Goal: Register for event/course

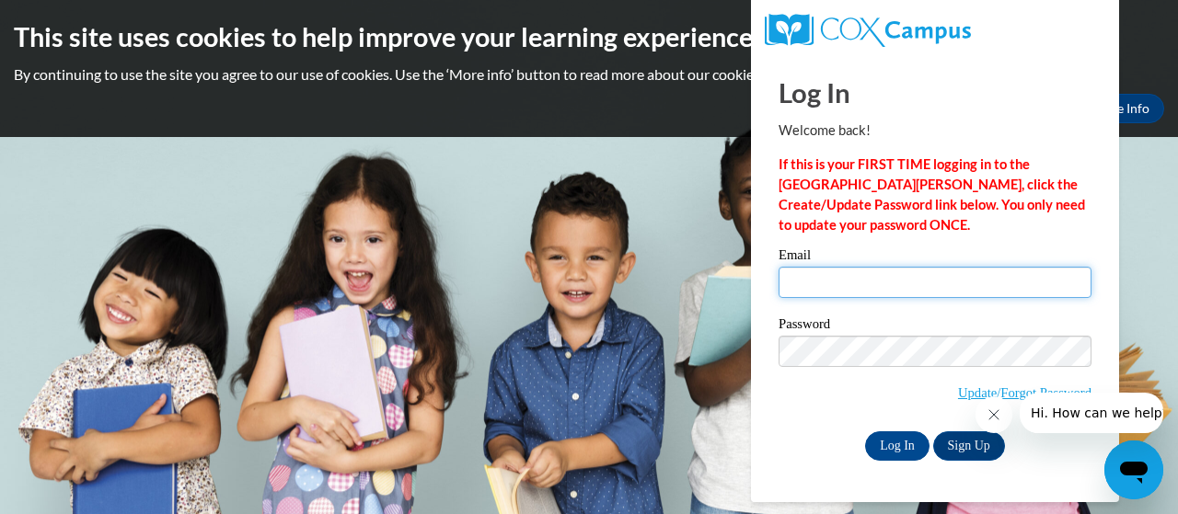
click at [835, 282] on input "Email" at bounding box center [934, 282] width 313 height 31
type input "[PERSON_NAME][EMAIL_ADDRESS][PERSON_NAME][DOMAIN_NAME]"
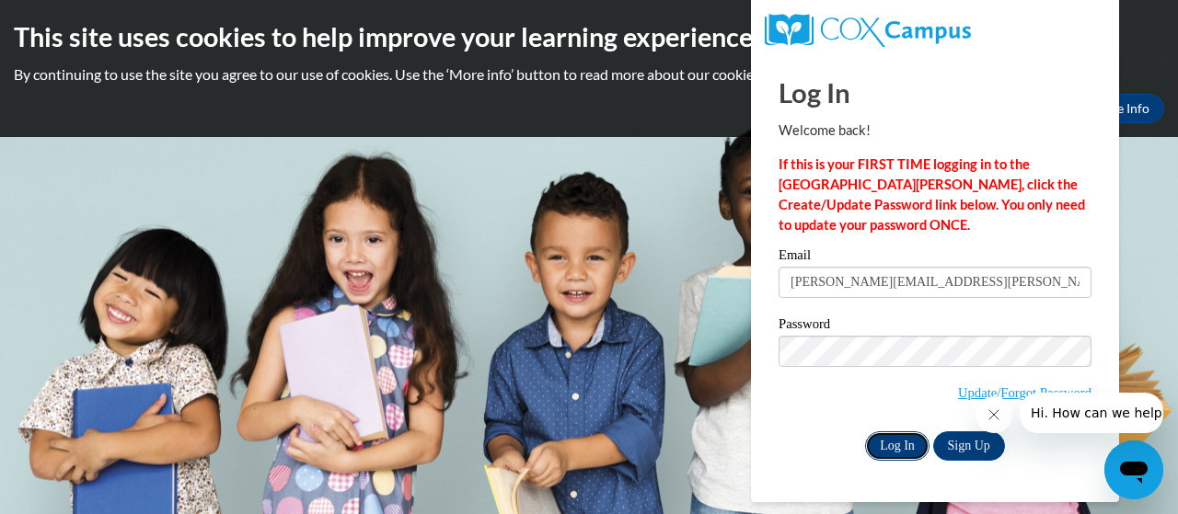
click at [900, 441] on input "Log In" at bounding box center [897, 445] width 64 height 29
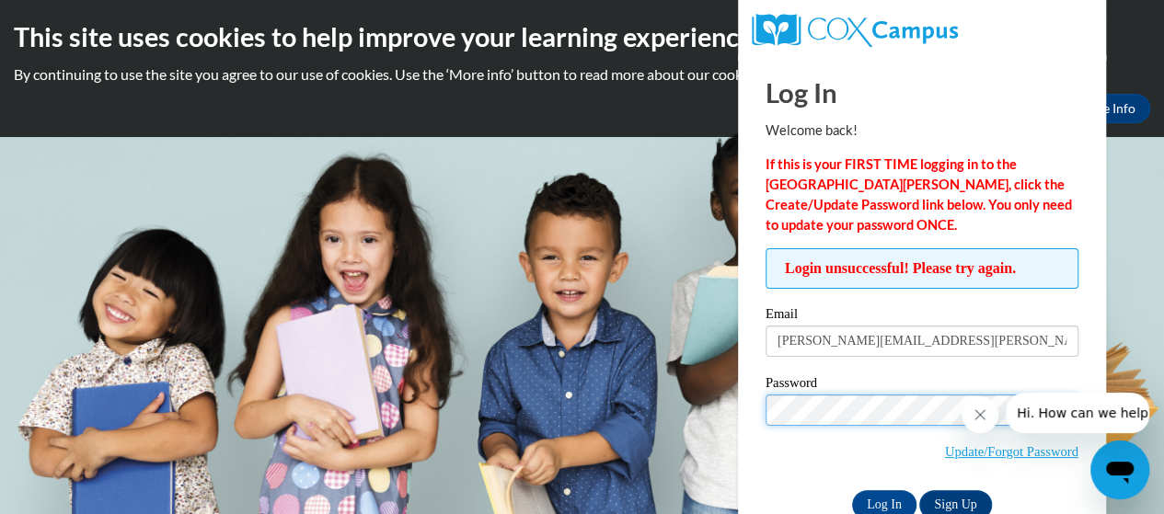
click at [852, 490] on input "Log In" at bounding box center [884, 504] width 64 height 29
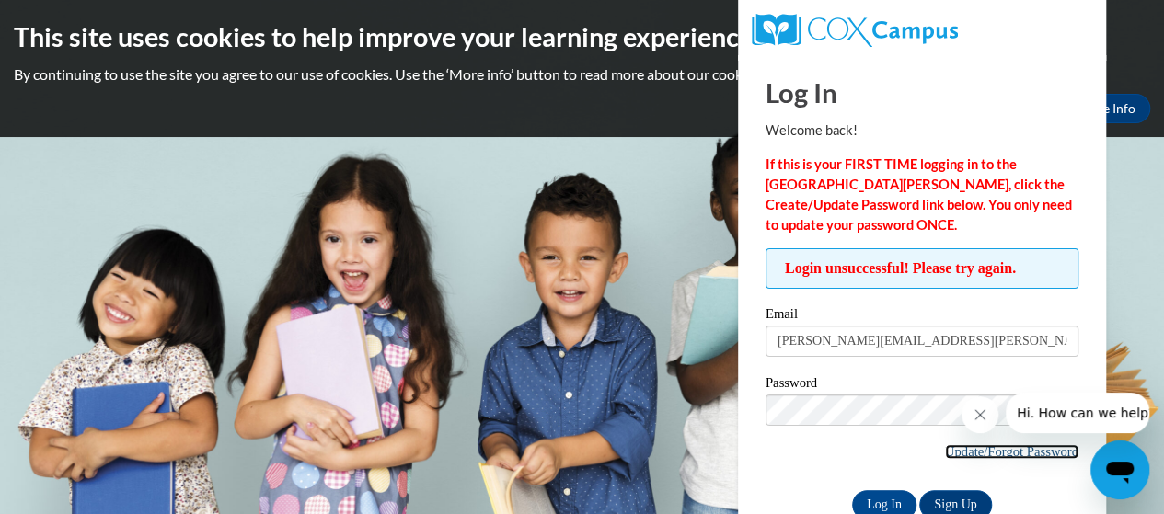
click at [962, 444] on link "Update/Forgot Password" at bounding box center [1011, 451] width 133 height 15
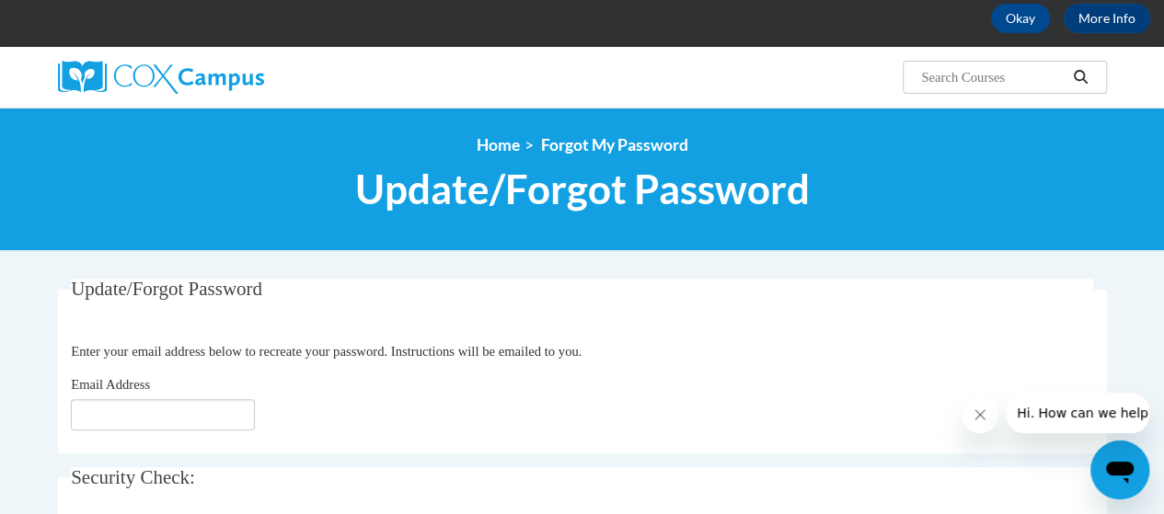
scroll to position [93, 0]
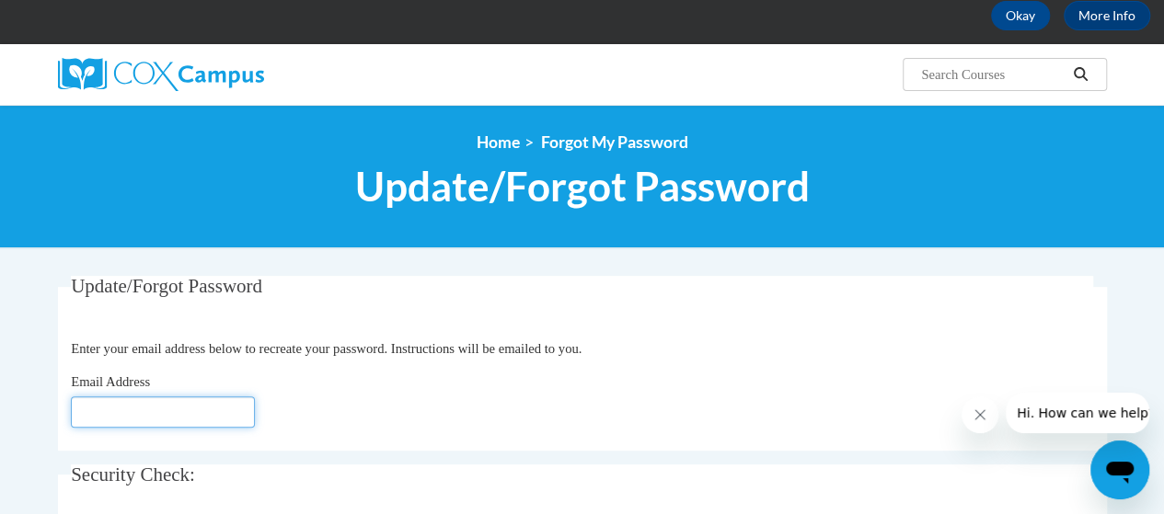
click at [232, 403] on input "Email Address" at bounding box center [163, 412] width 184 height 31
type input "m"
type input "gibson.michele@muscogee.k12.ga.us"
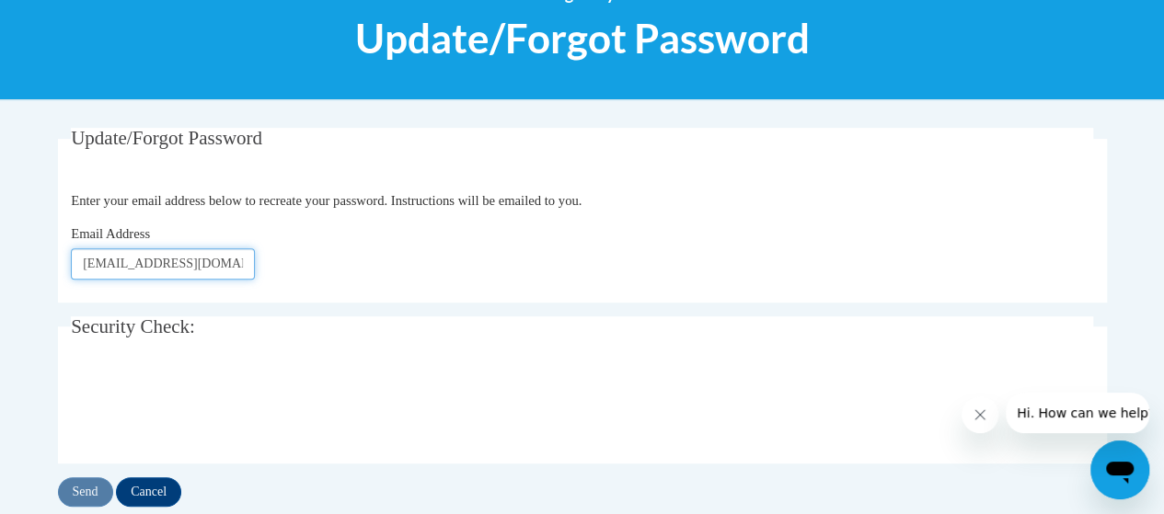
scroll to position [242, 0]
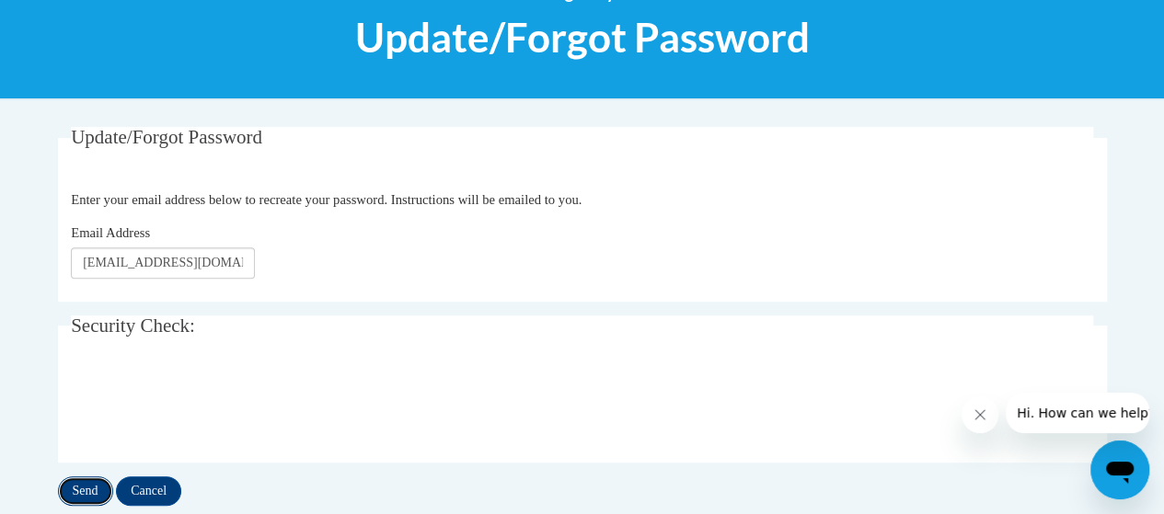
click at [89, 492] on input "Send" at bounding box center [85, 491] width 55 height 29
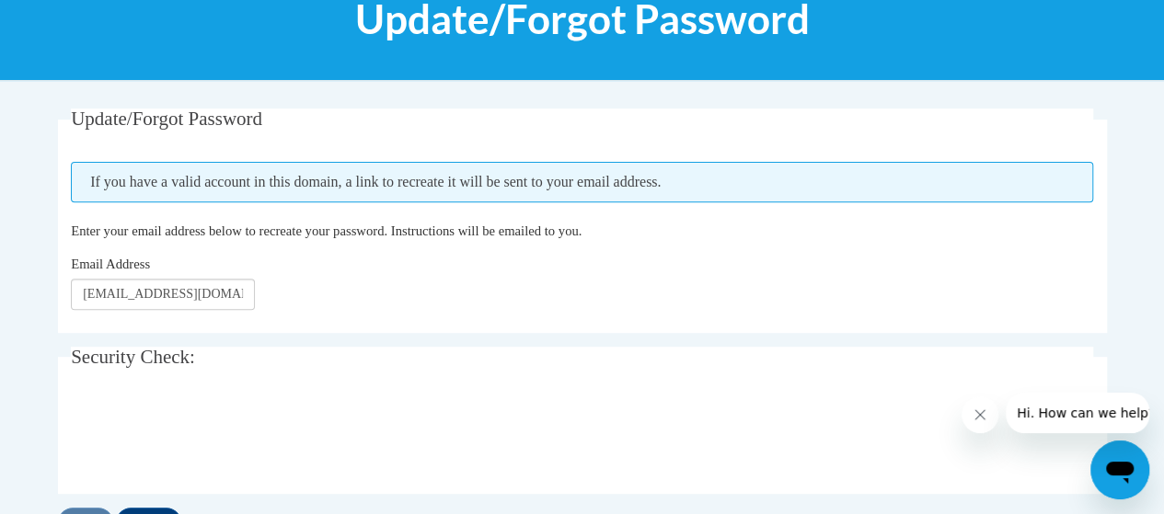
scroll to position [259, 0]
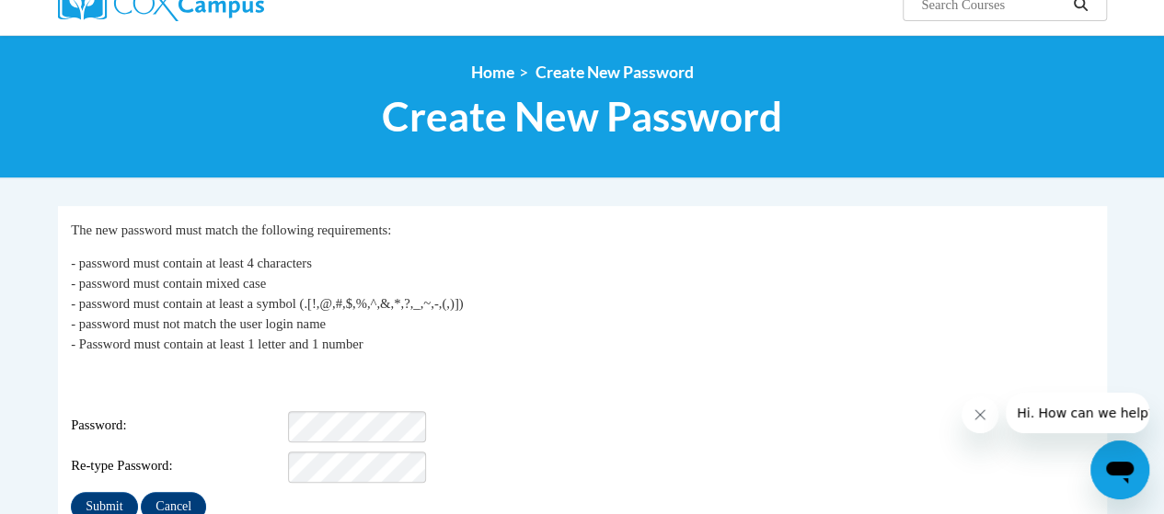
scroll to position [164, 0]
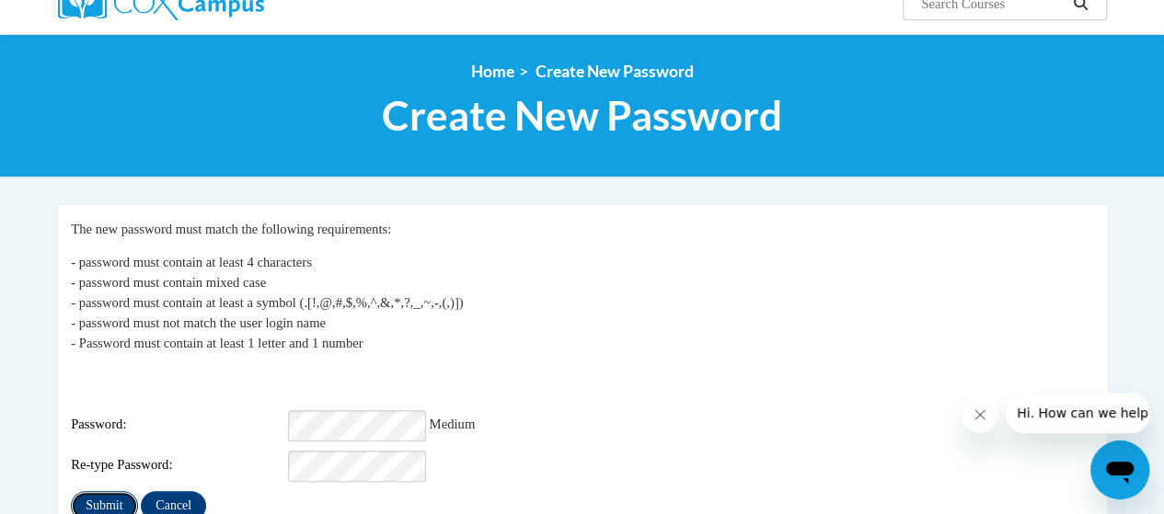
click at [113, 491] on input "Submit" at bounding box center [104, 505] width 66 height 29
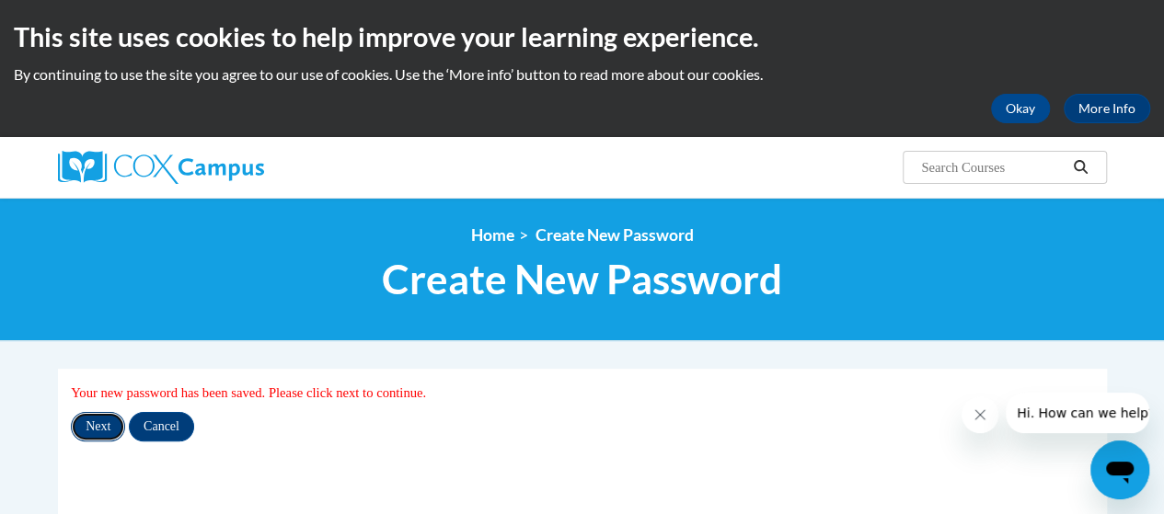
click at [96, 422] on input "Next" at bounding box center [98, 426] width 54 height 29
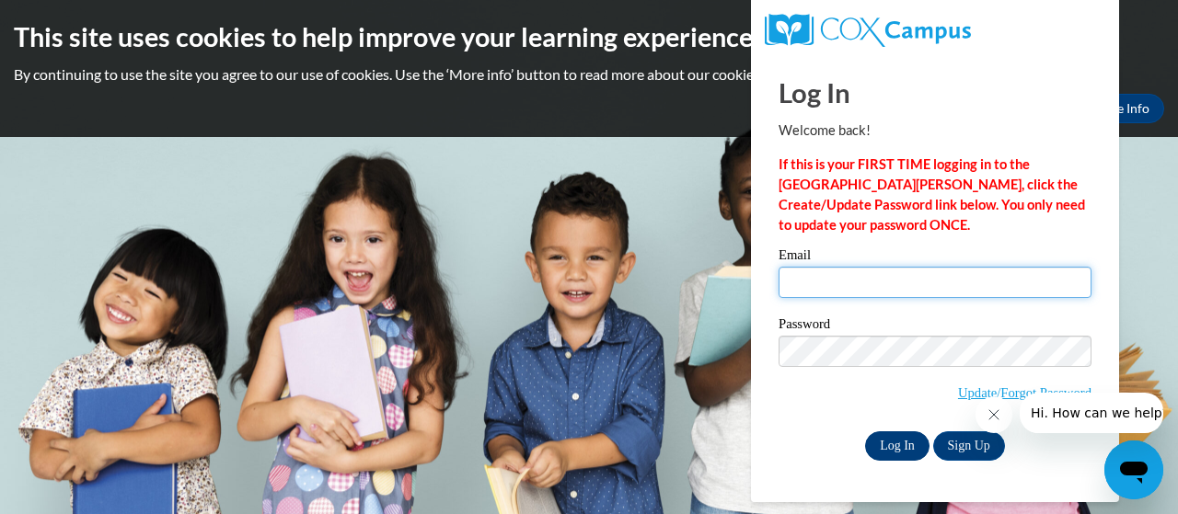
type input "[PERSON_NAME][EMAIL_ADDRESS][PERSON_NAME][DOMAIN_NAME]"
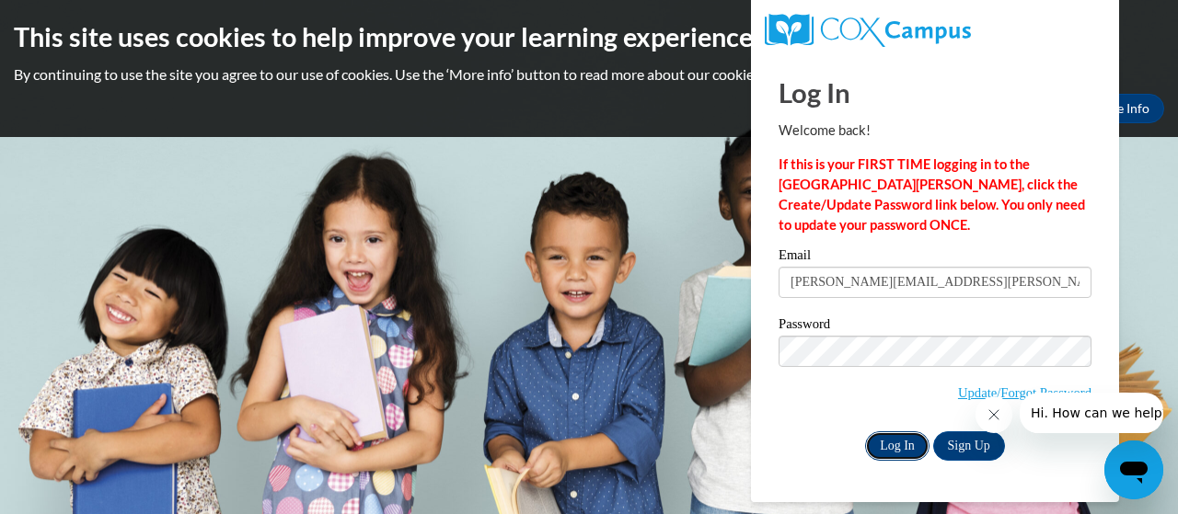
click at [875, 431] on input "Log In" at bounding box center [897, 445] width 64 height 29
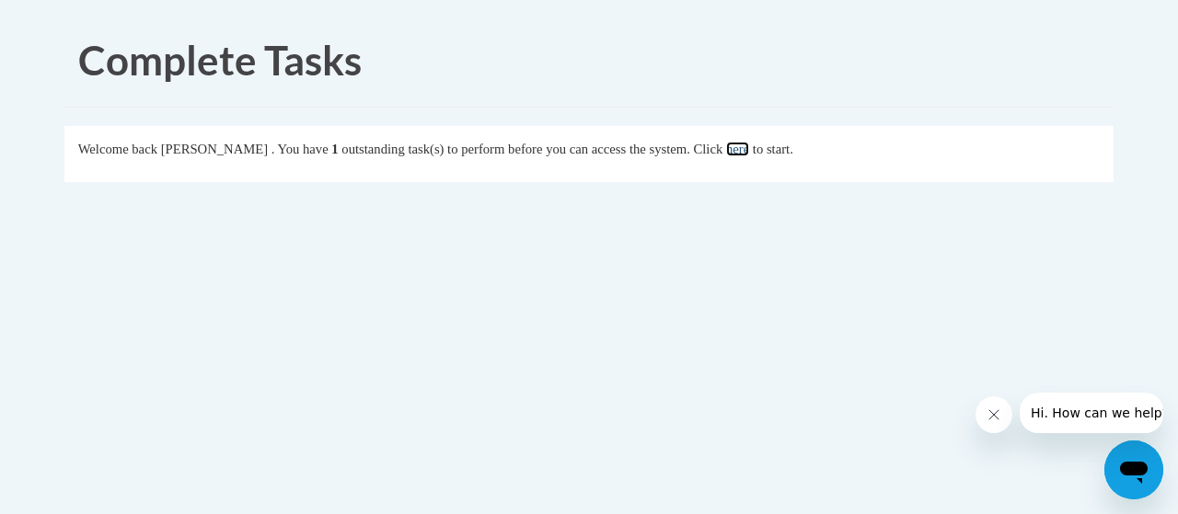
click at [749, 149] on link "here" at bounding box center [737, 149] width 23 height 15
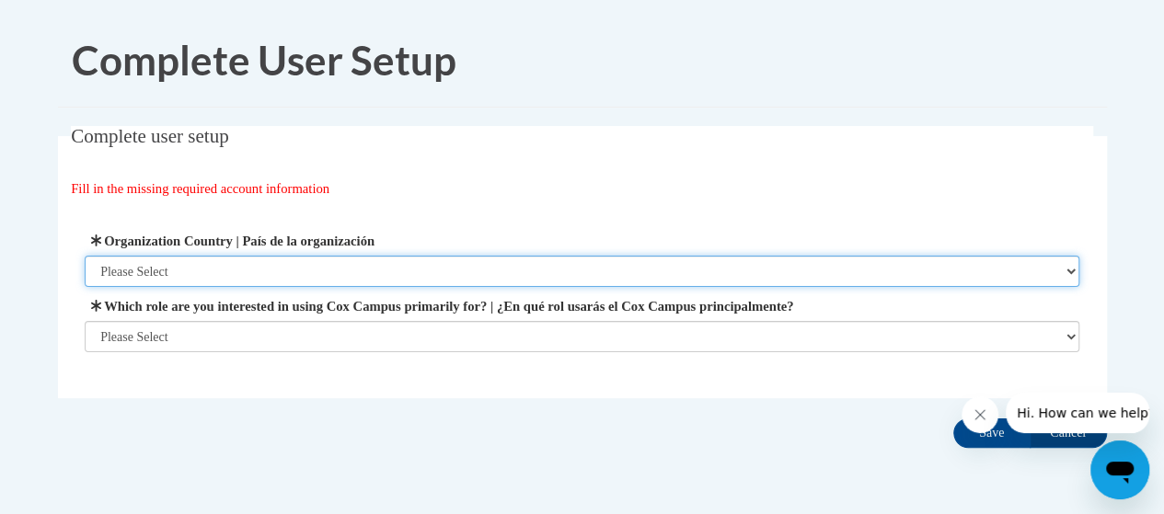
click at [173, 270] on select "Please Select [GEOGRAPHIC_DATA] | [GEOGRAPHIC_DATA] Outside of [GEOGRAPHIC_DATA…" at bounding box center [582, 271] width 994 height 31
select select "ad49bcad-a171-4b2e-b99c-48b446064914"
click at [85, 256] on select "Please Select [GEOGRAPHIC_DATA] | [GEOGRAPHIC_DATA] Outside of [GEOGRAPHIC_DATA…" at bounding box center [582, 271] width 994 height 31
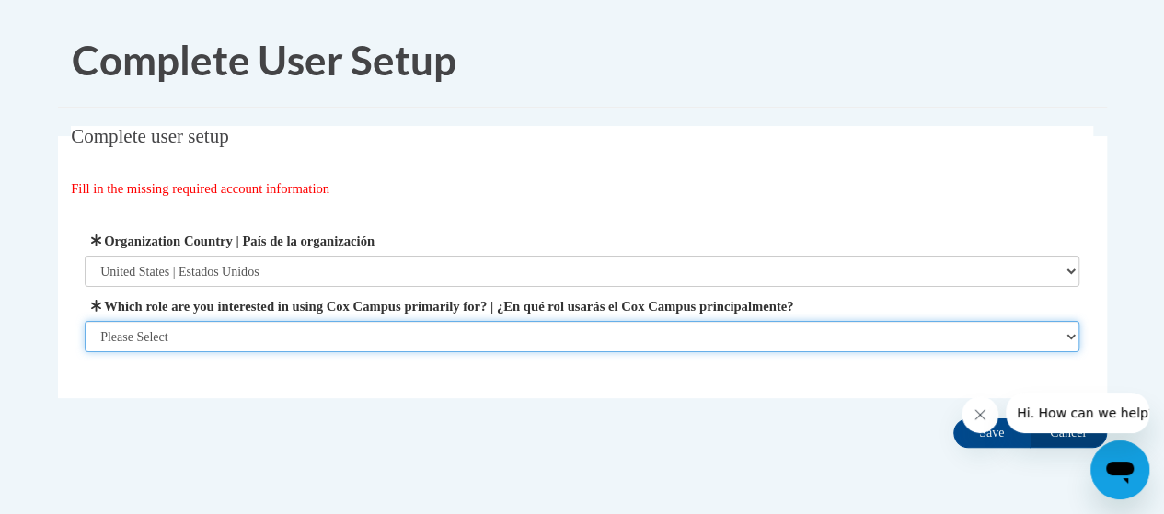
click at [147, 341] on select "Please Select College/University | Colegio/Universidad Community/Nonprofit Part…" at bounding box center [582, 336] width 994 height 31
select select "fbf2d438-af2f-41f8-98f1-81c410e29de3"
click at [85, 352] on select "Please Select College/University | Colegio/Universidad Community/Nonprofit Part…" at bounding box center [582, 336] width 994 height 31
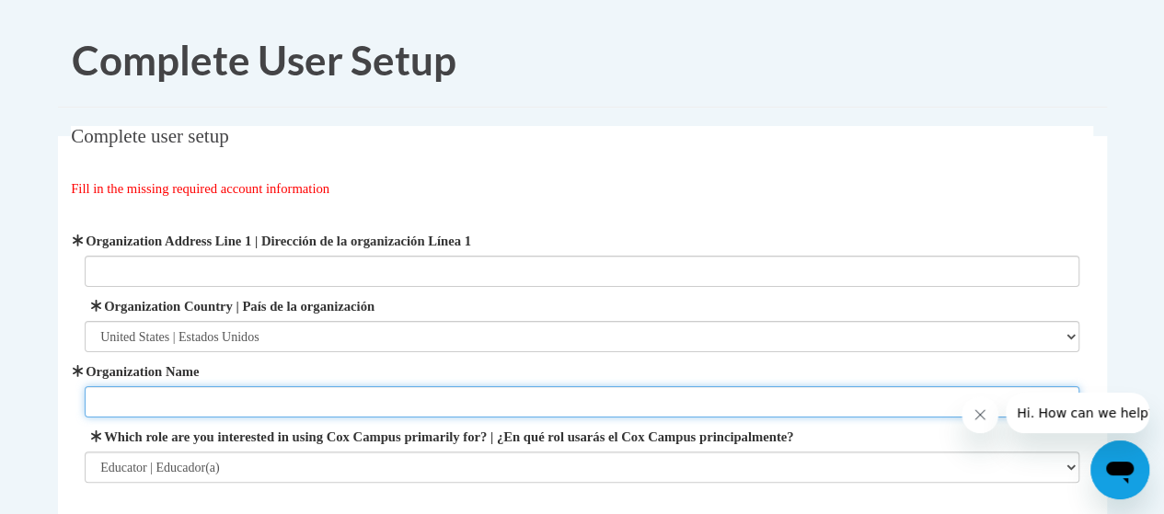
click at [192, 390] on input "Organization Name" at bounding box center [582, 401] width 994 height 31
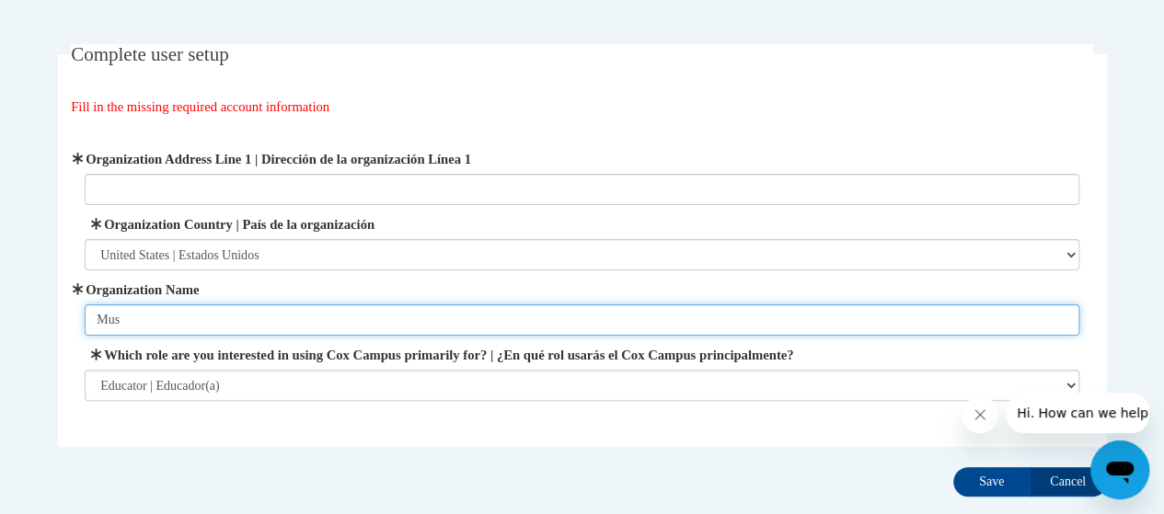
scroll to position [87, 0]
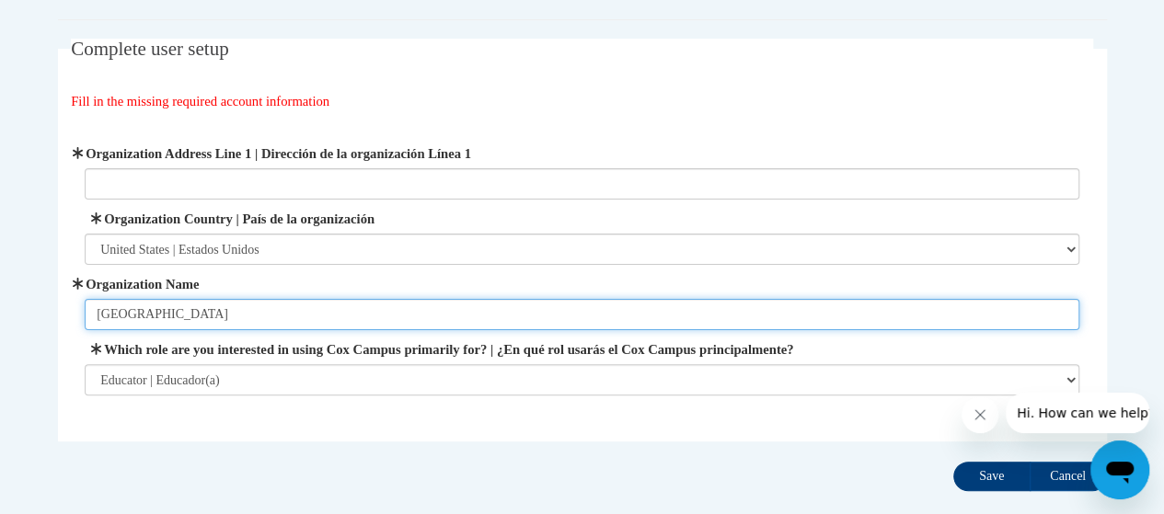
type input "[GEOGRAPHIC_DATA]"
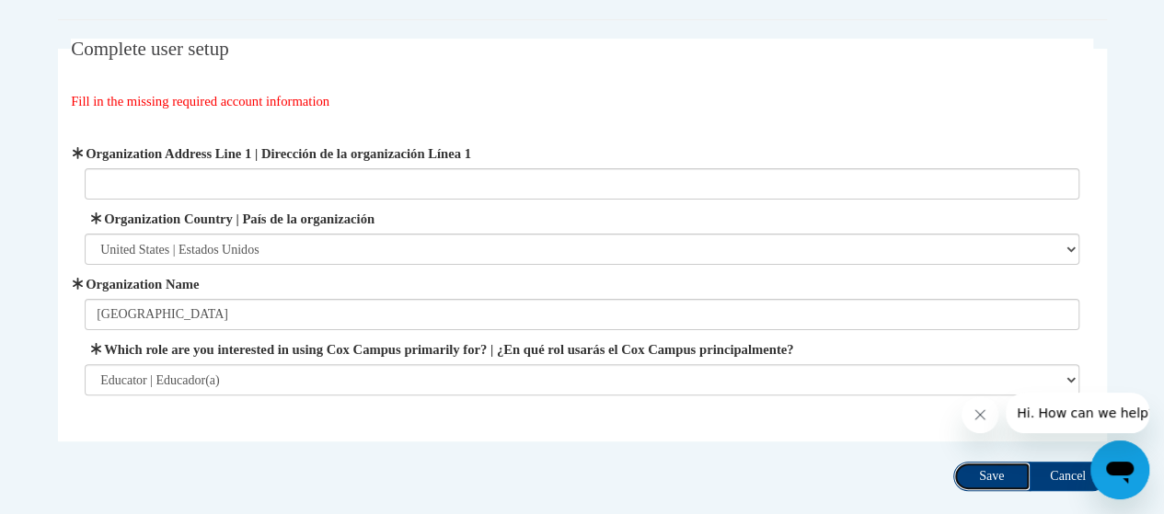
click at [986, 468] on input "Save" at bounding box center [991, 476] width 77 height 29
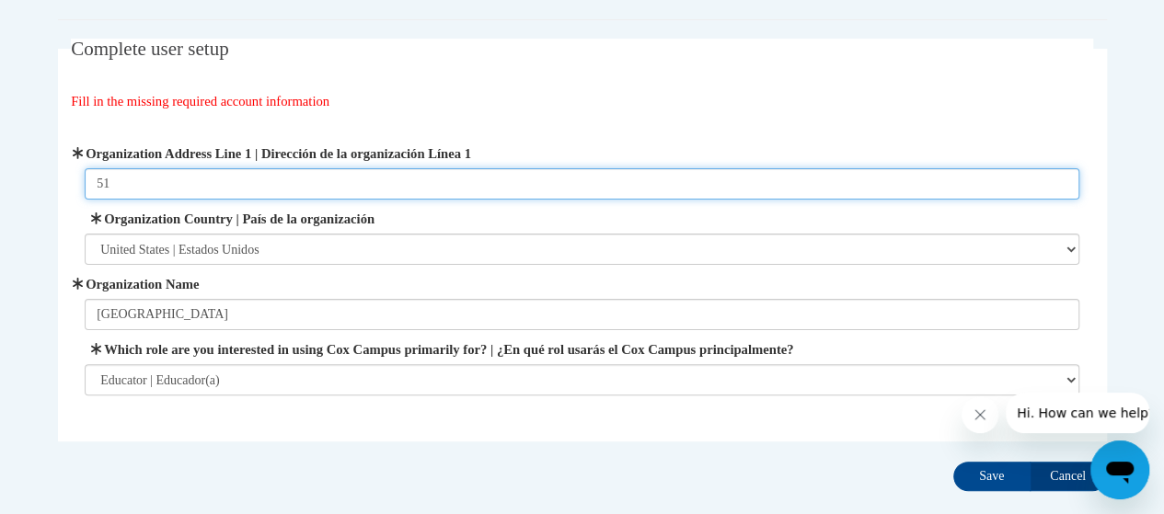
type input "5"
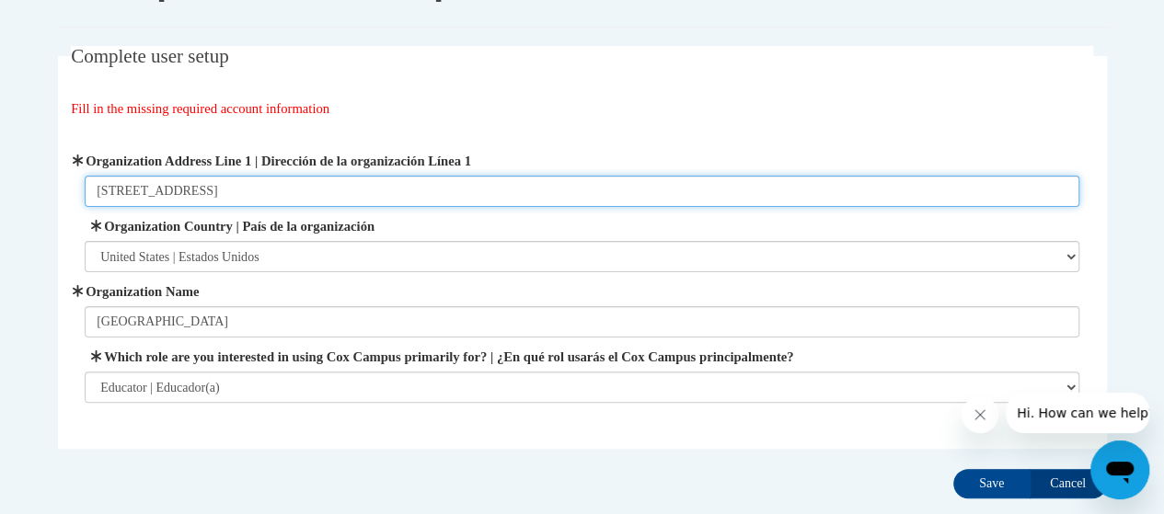
scroll to position [86, 0]
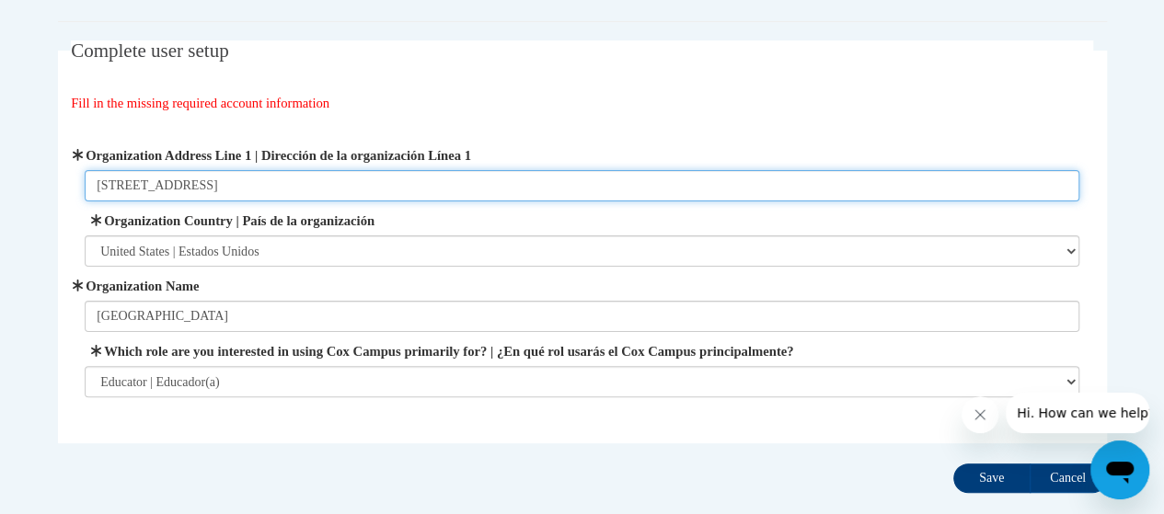
type input "2960 Macon Road Columbus, Ga"
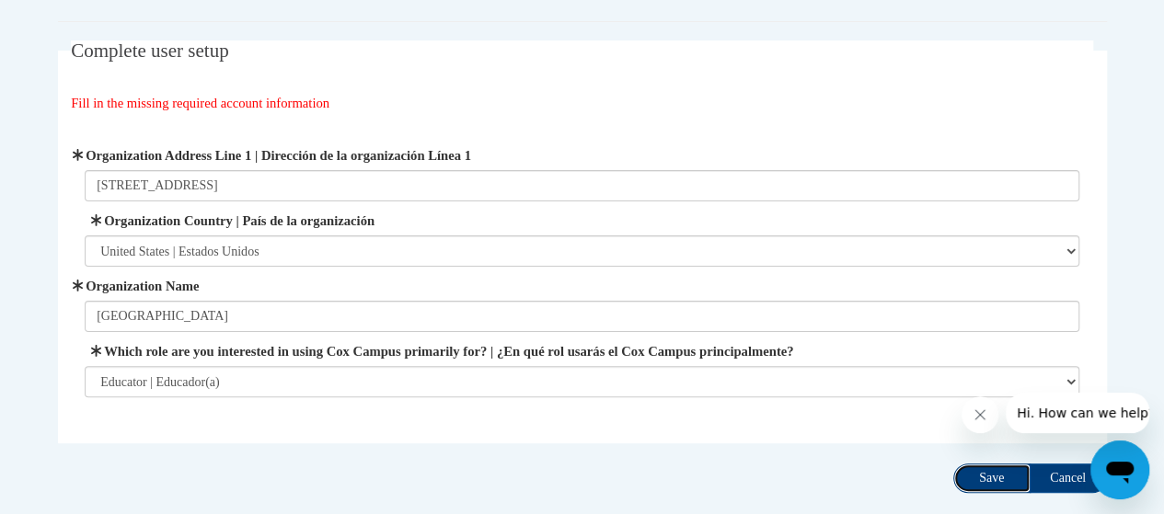
click at [994, 474] on input "Save" at bounding box center [991, 478] width 77 height 29
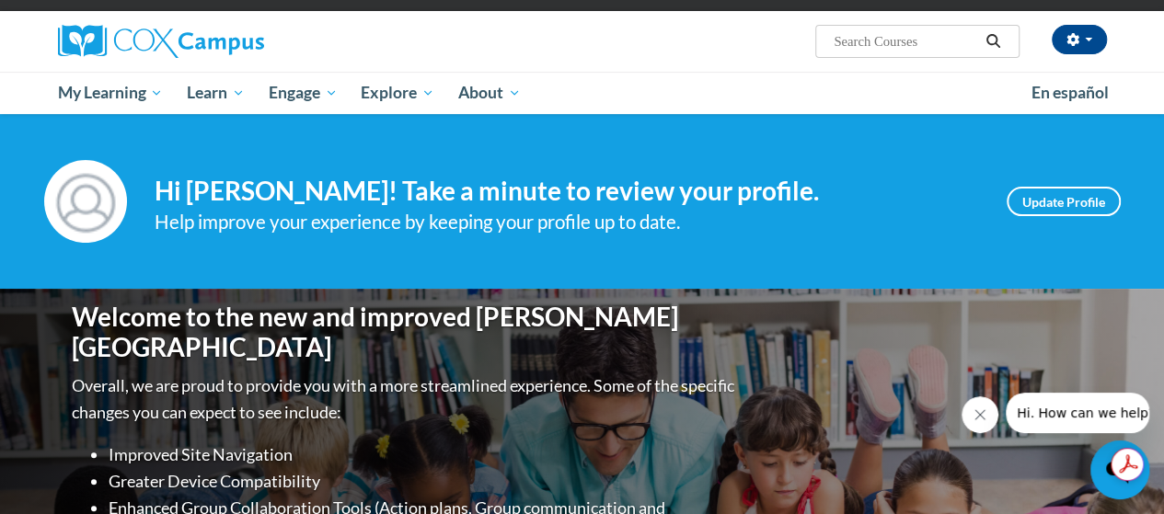
scroll to position [127, 0]
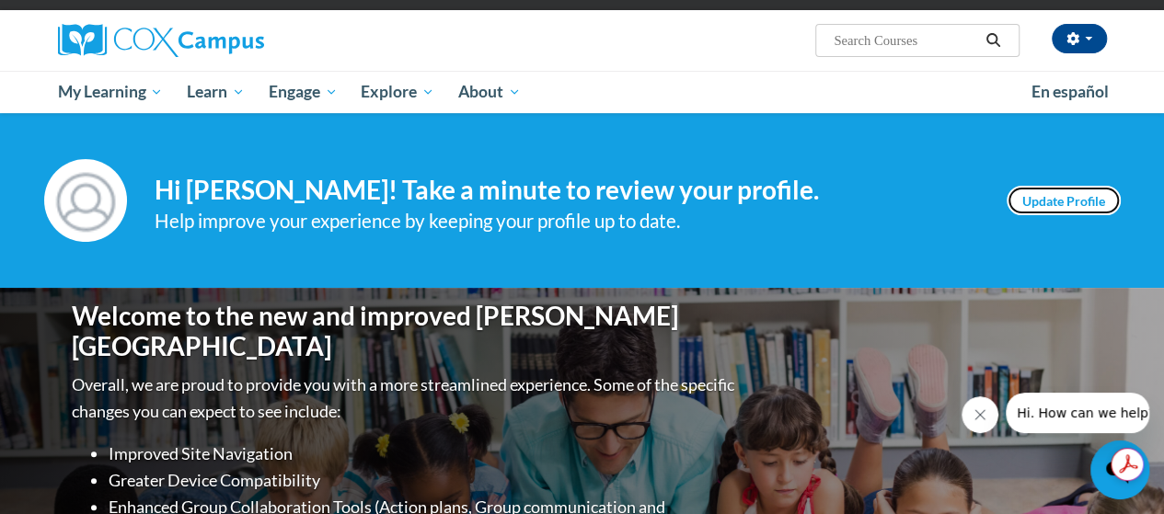
click at [1075, 200] on link "Update Profile" at bounding box center [1063, 200] width 114 height 29
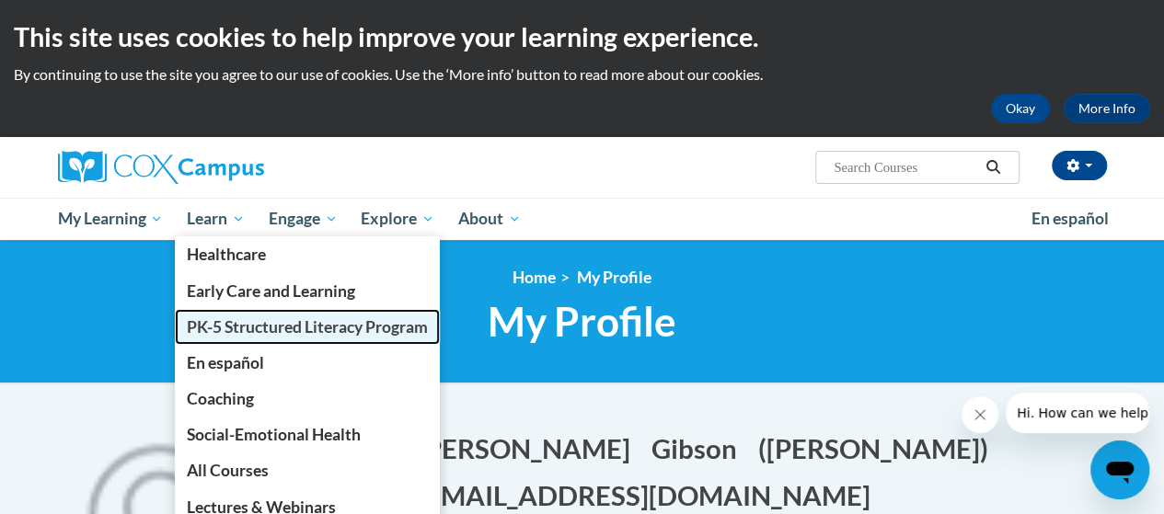
click at [250, 321] on span "PK-5 Structured Literacy Program" at bounding box center [307, 326] width 241 height 19
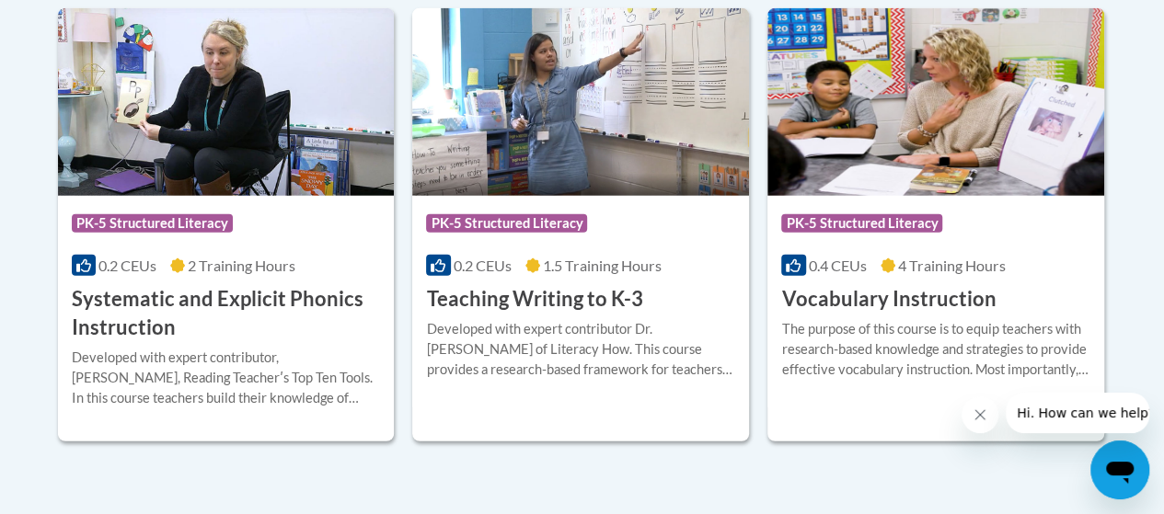
scroll to position [2238, 0]
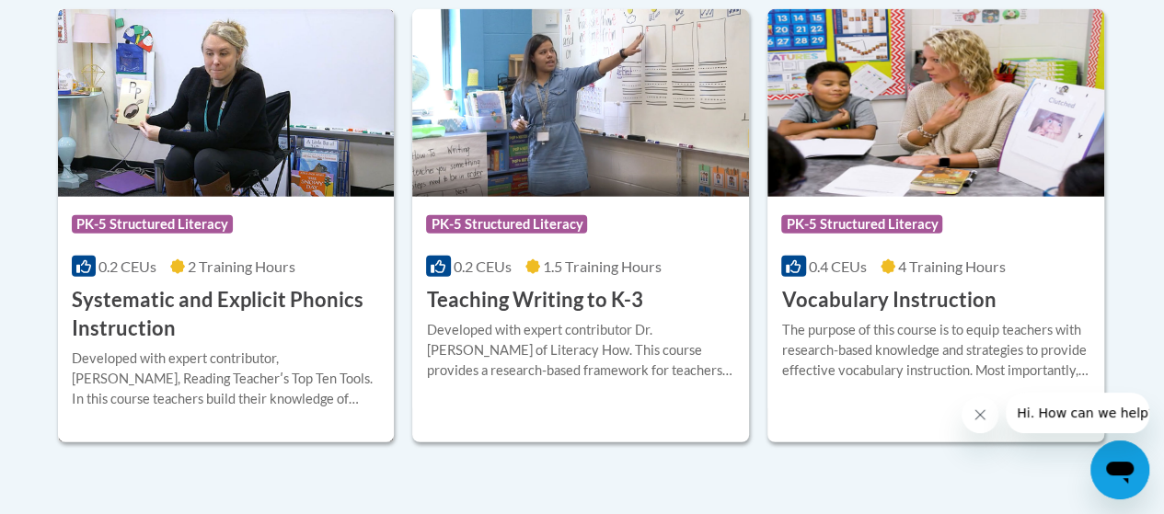
click at [162, 339] on h3 "Systematic and Explicit Phonics Instruction" at bounding box center [226, 314] width 309 height 57
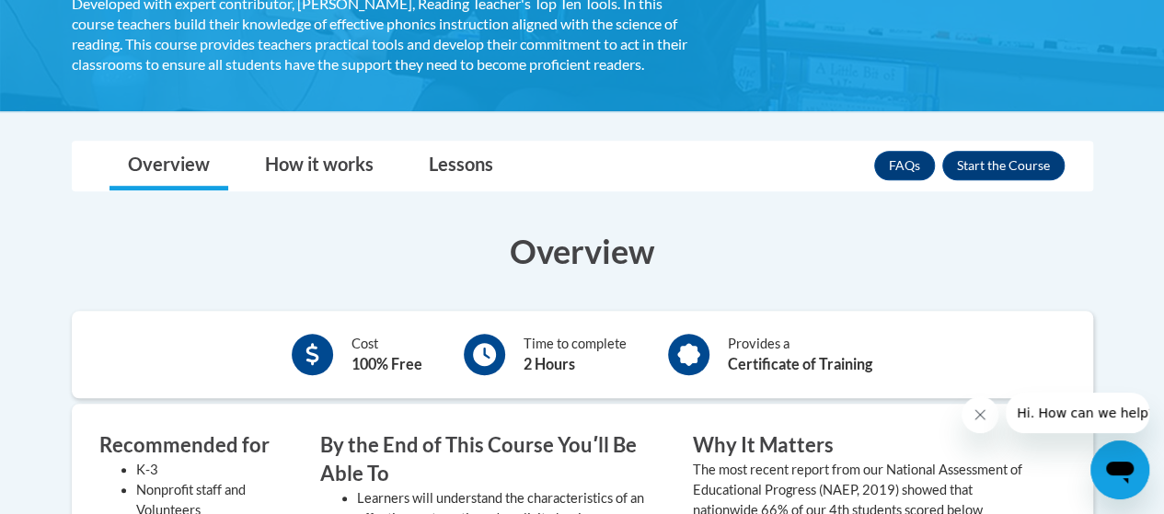
scroll to position [396, 0]
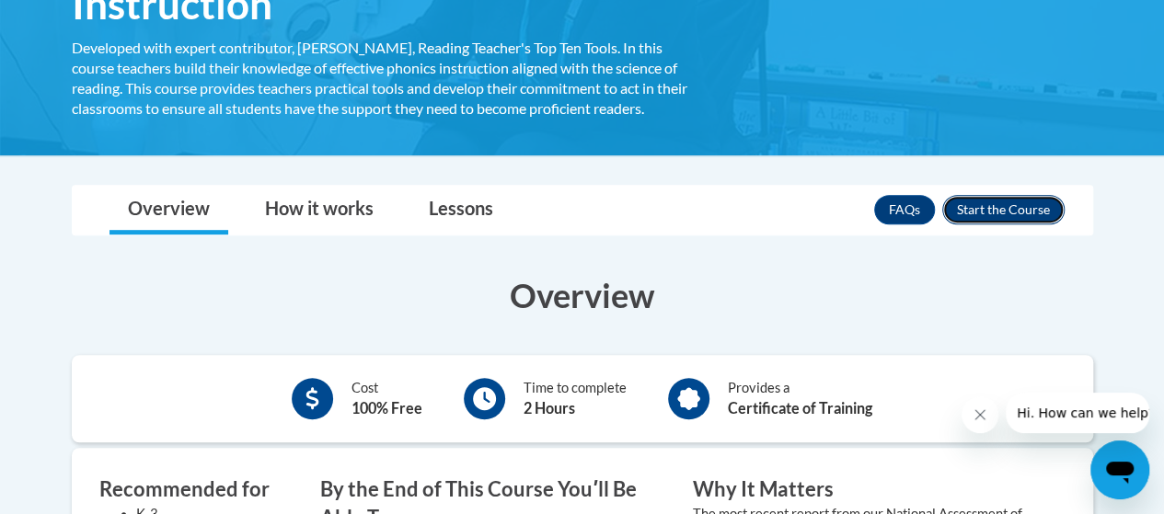
click at [1017, 201] on button "Enroll" at bounding box center [1003, 209] width 122 height 29
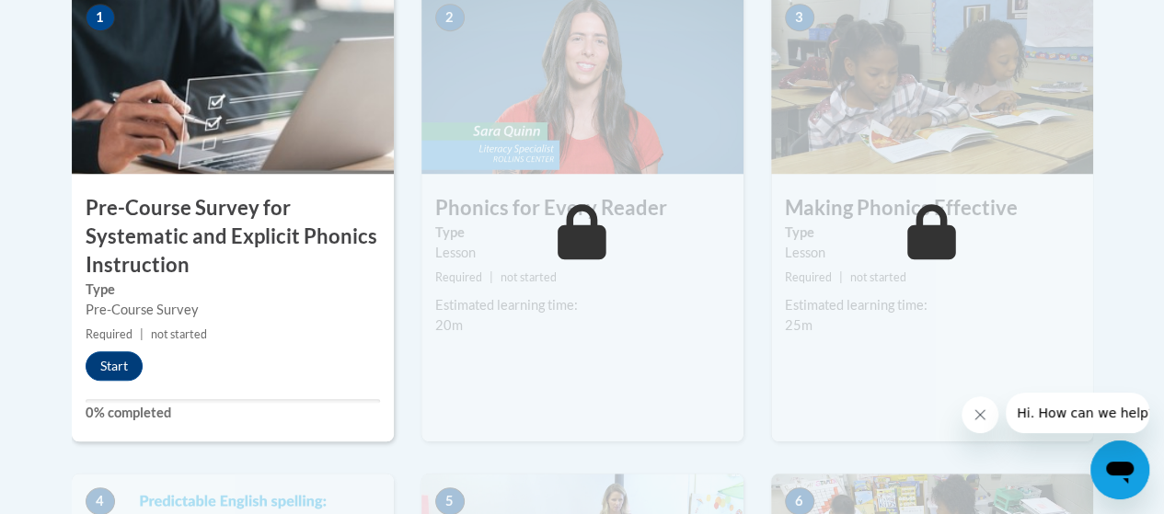
scroll to position [672, 0]
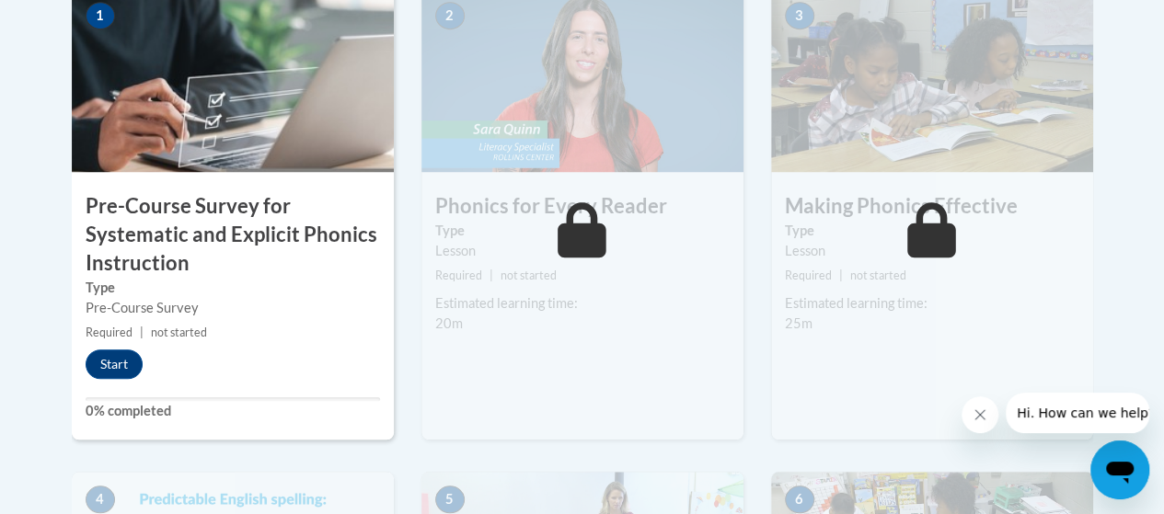
click at [476, 314] on div "Estimated learning time: 20m" at bounding box center [582, 313] width 322 height 40
click at [460, 266] on small "Required | not started" at bounding box center [582, 276] width 322 height 20
click at [440, 152] on img at bounding box center [582, 80] width 322 height 184
